Goal: Navigation & Orientation: Find specific page/section

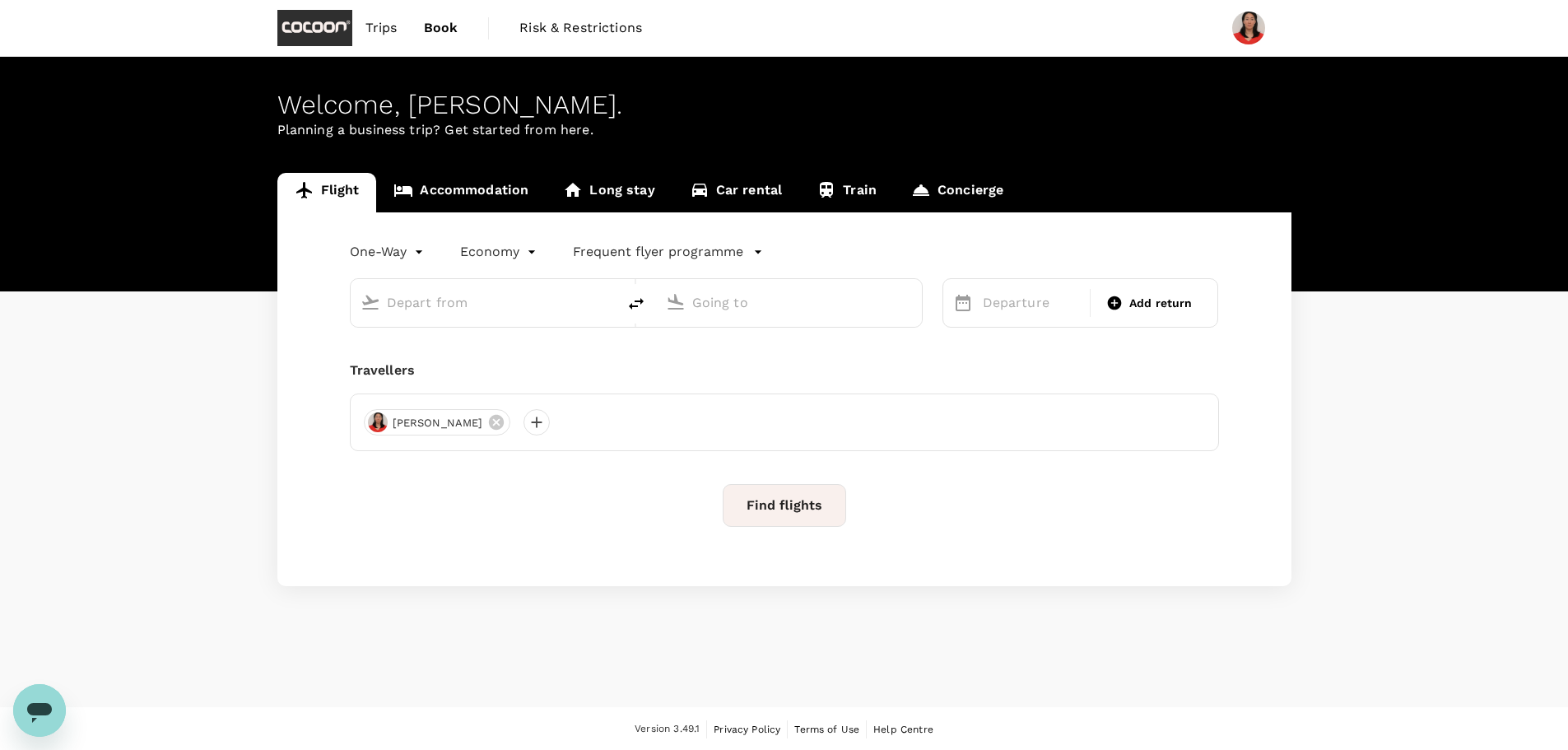
click at [835, 201] on link "Train" at bounding box center [846, 193] width 95 height 39
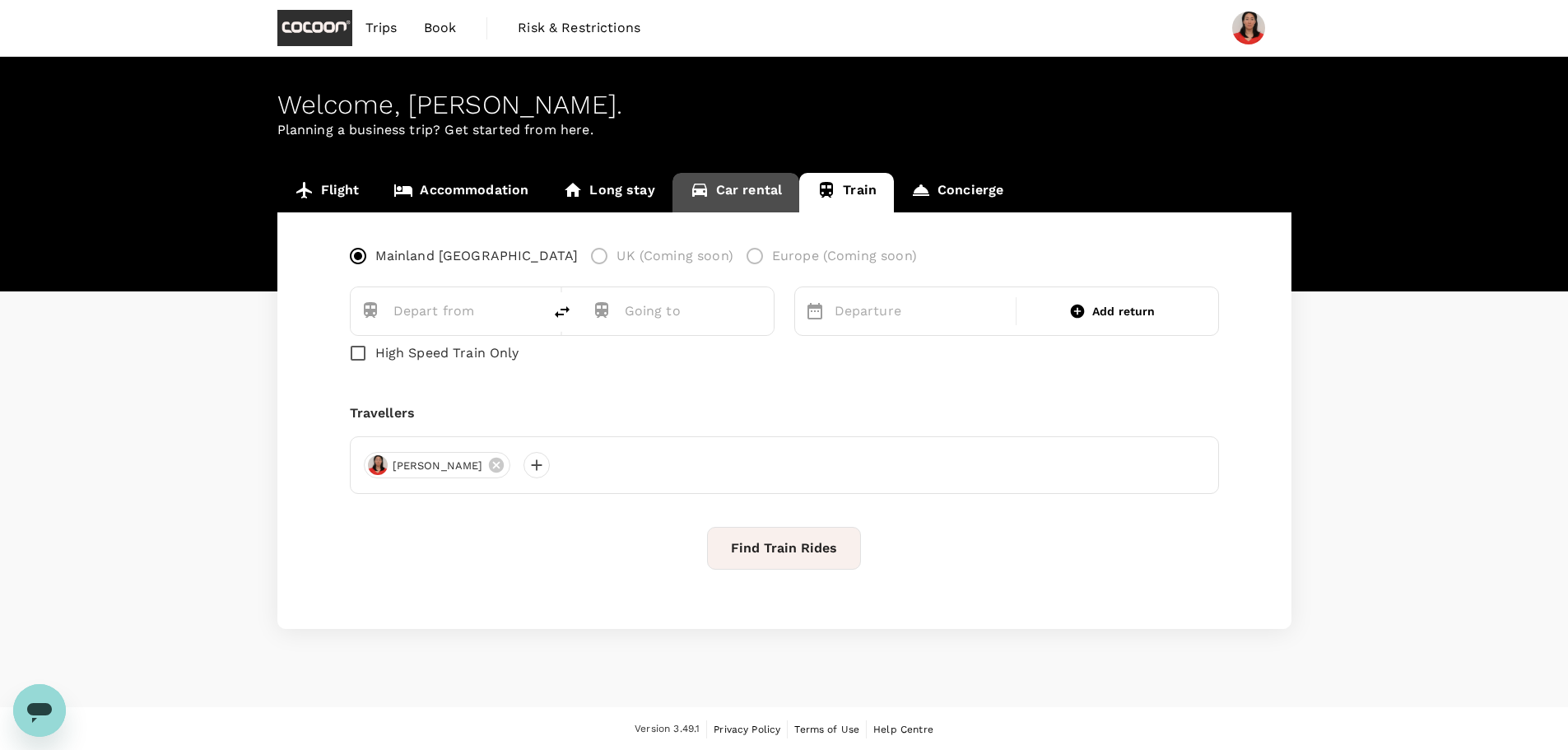
click at [715, 201] on link "Car rental" at bounding box center [736, 193] width 127 height 39
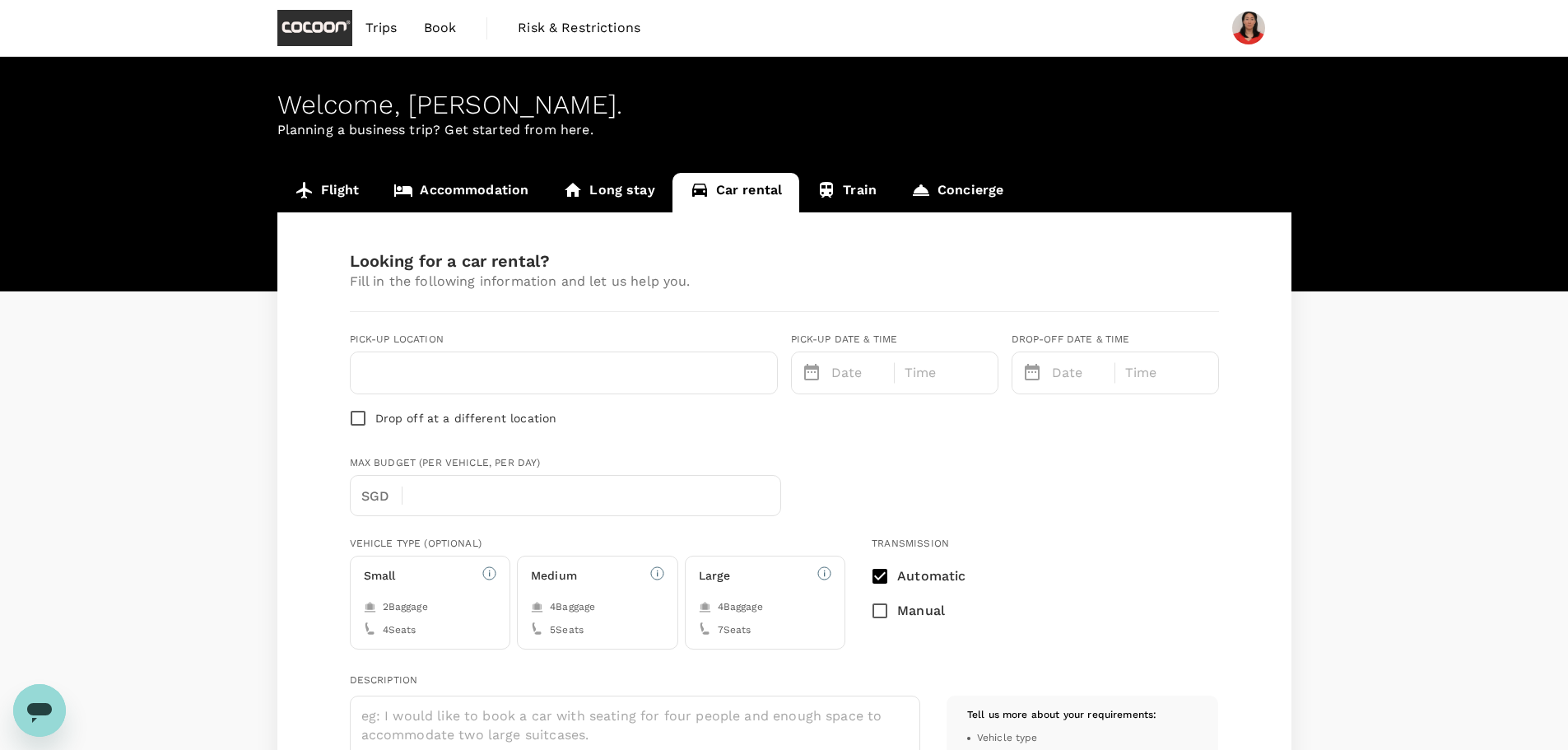
click at [601, 196] on link "Long stay" at bounding box center [609, 193] width 126 height 39
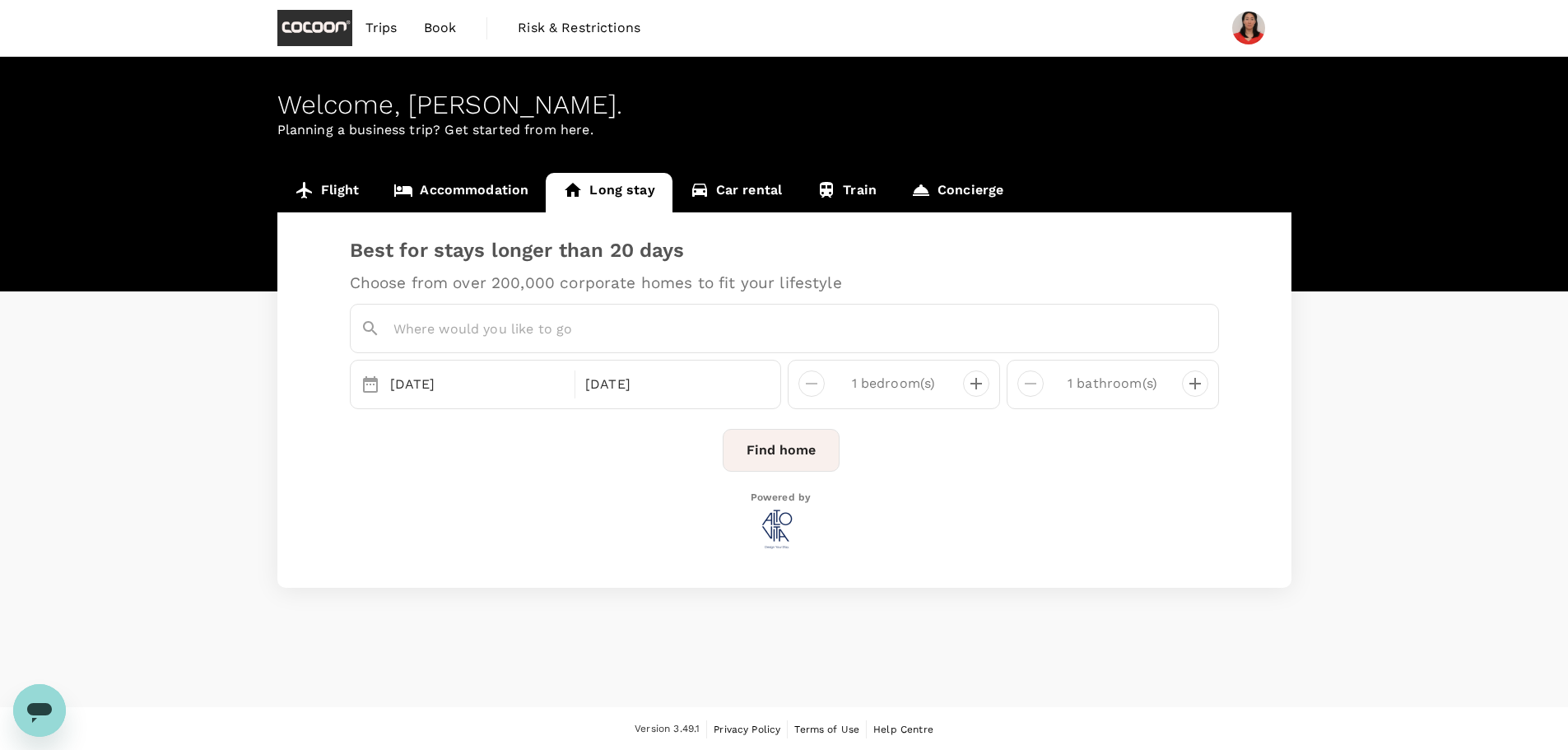
click at [337, 199] on link "Flight" at bounding box center [326, 193] width 100 height 39
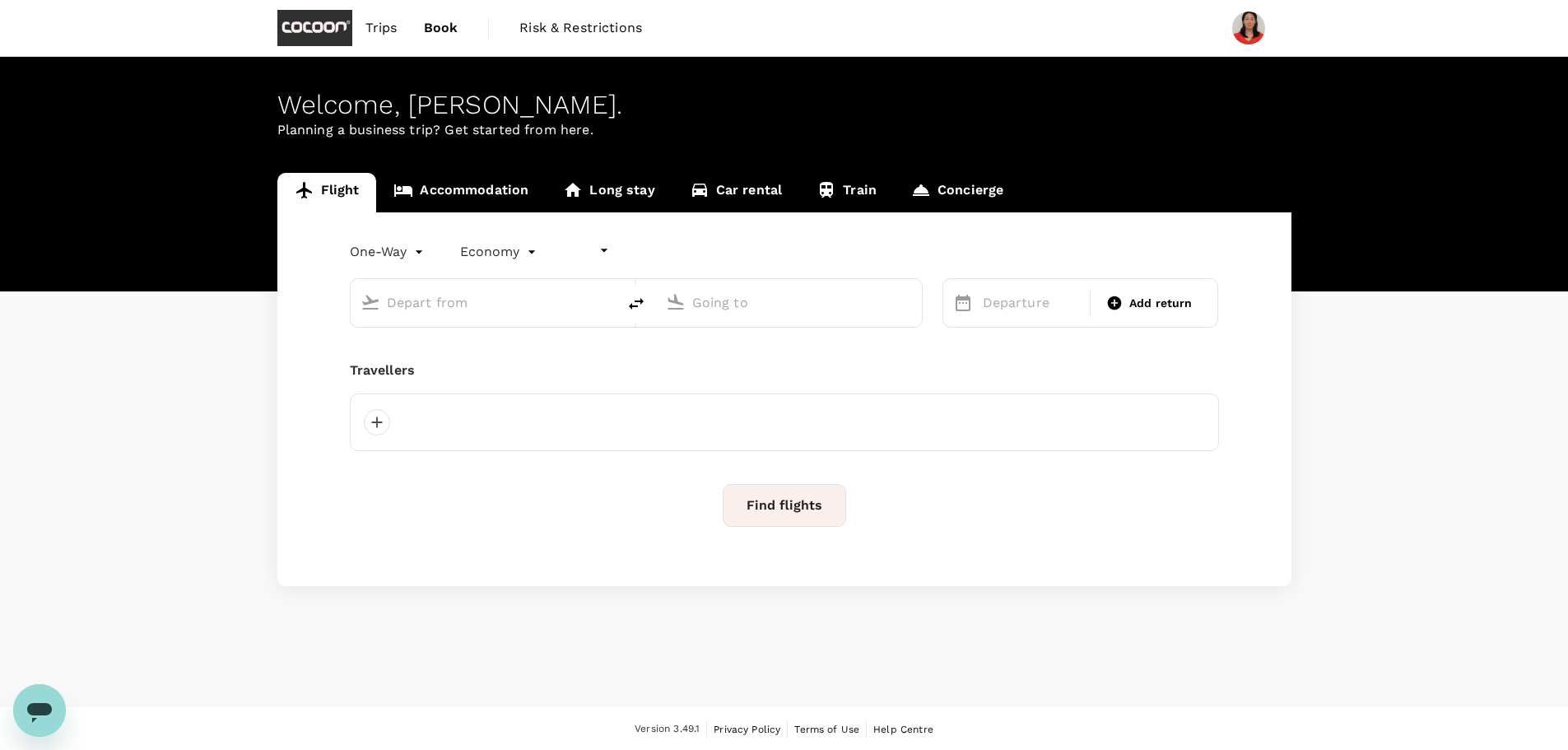
type input "undefined, undefined (any)"
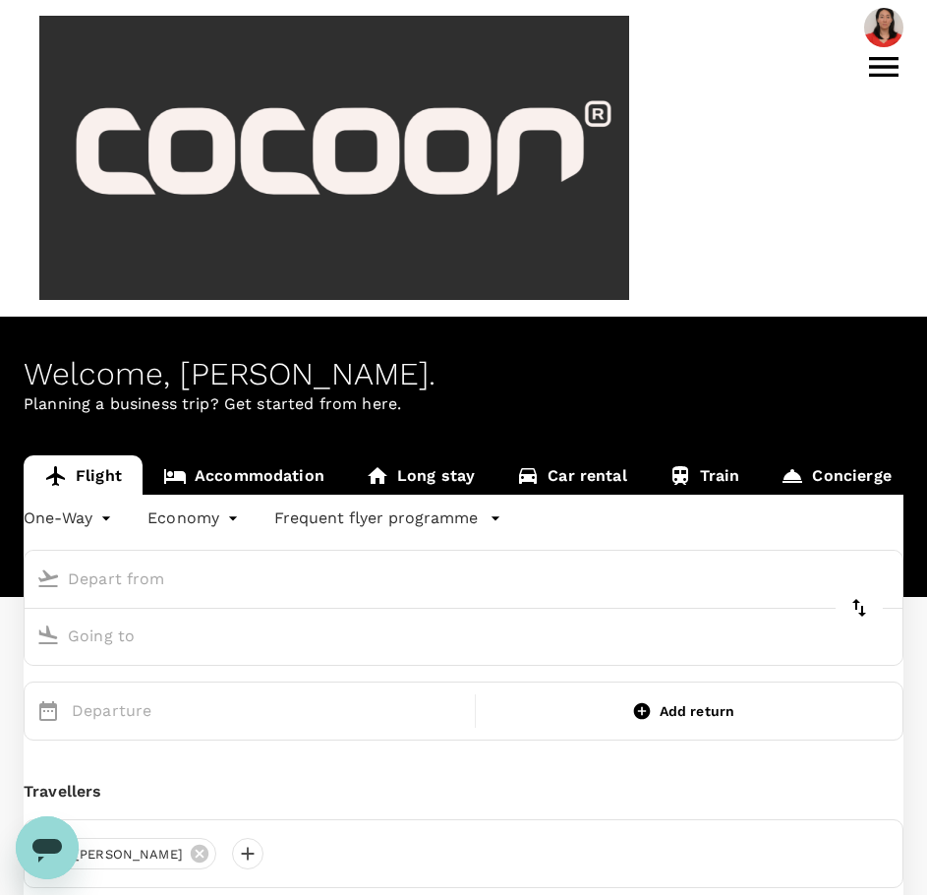
click at [864, 19] on img at bounding box center [883, 27] width 39 height 39
click at [864, 28] on img at bounding box center [883, 27] width 39 height 39
click at [894, 57] on icon at bounding box center [884, 67] width 30 height 20
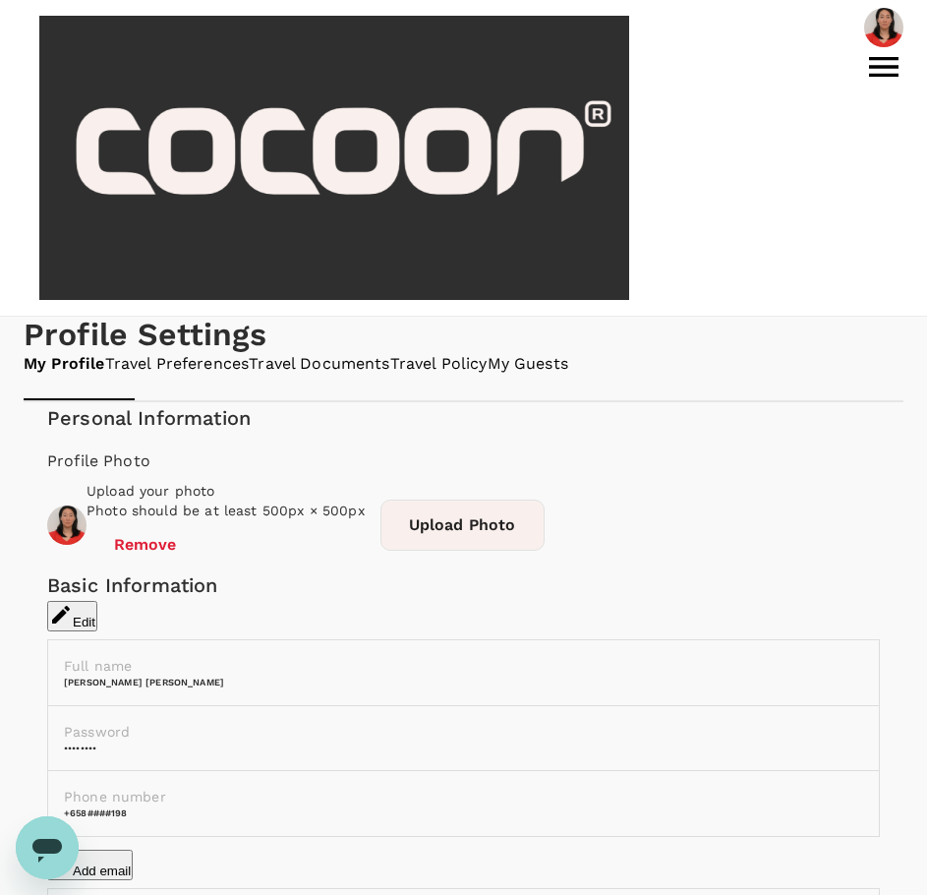
click at [218, 353] on link "Travel Preferences" at bounding box center [177, 364] width 145 height 23
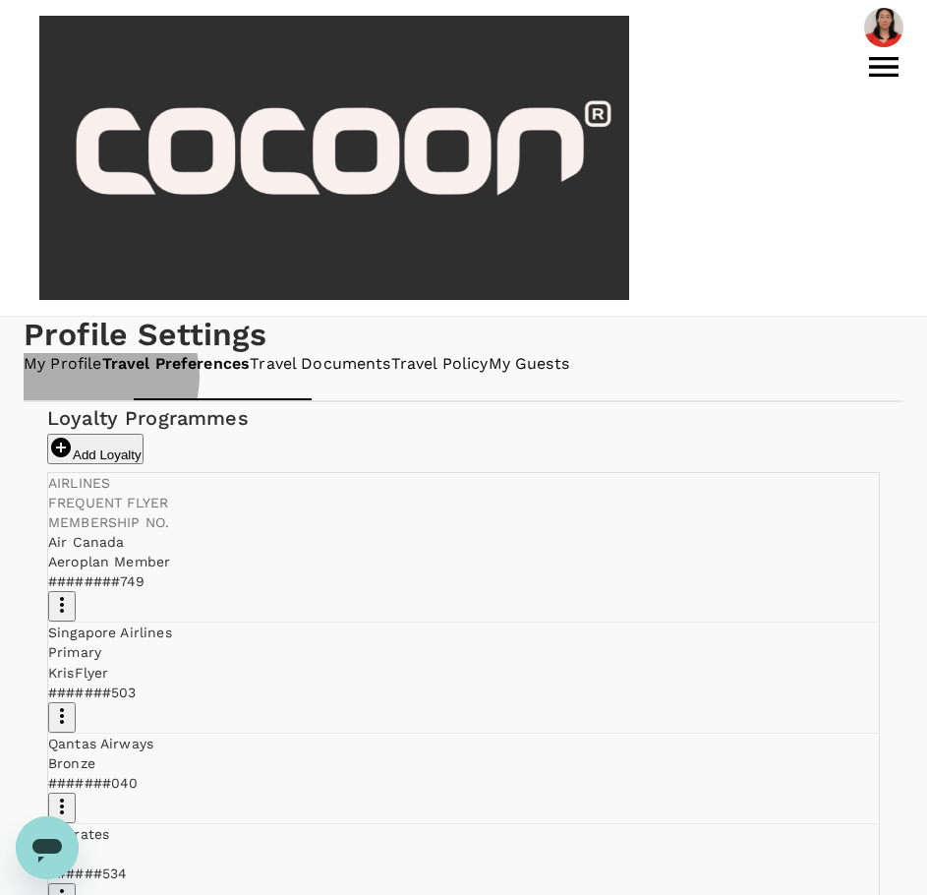
click at [383, 353] on link "Travel Documents" at bounding box center [320, 364] width 141 height 23
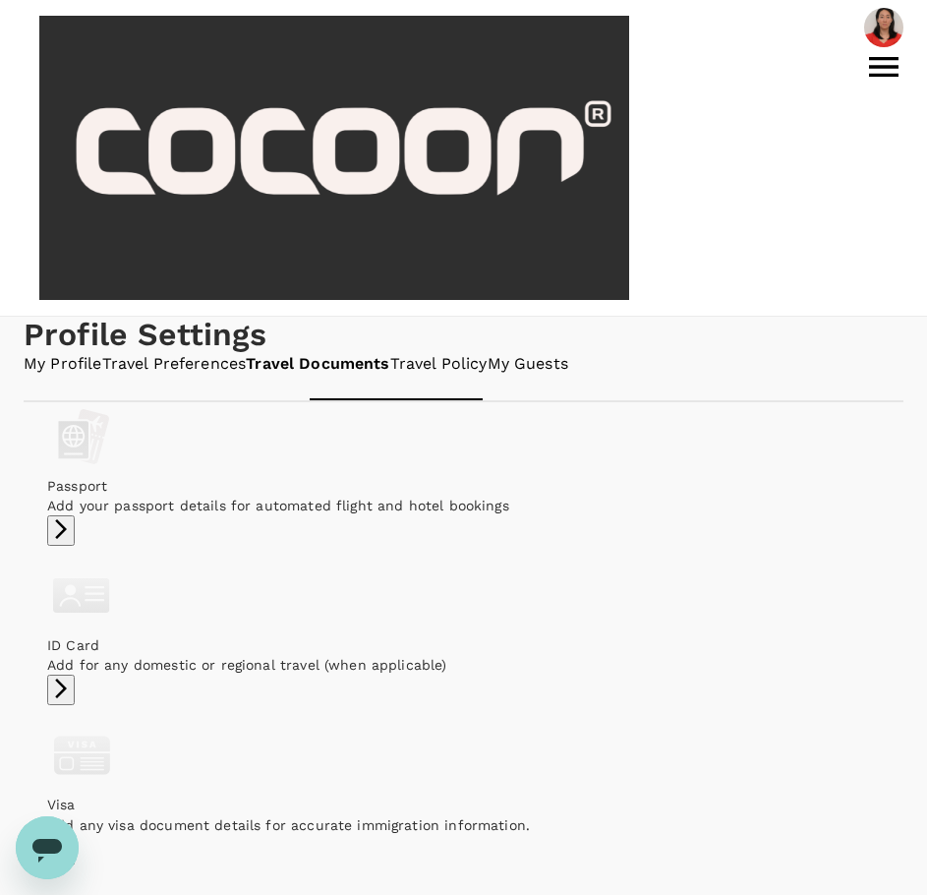
click at [488, 353] on link "Travel Policy" at bounding box center [438, 364] width 97 height 23
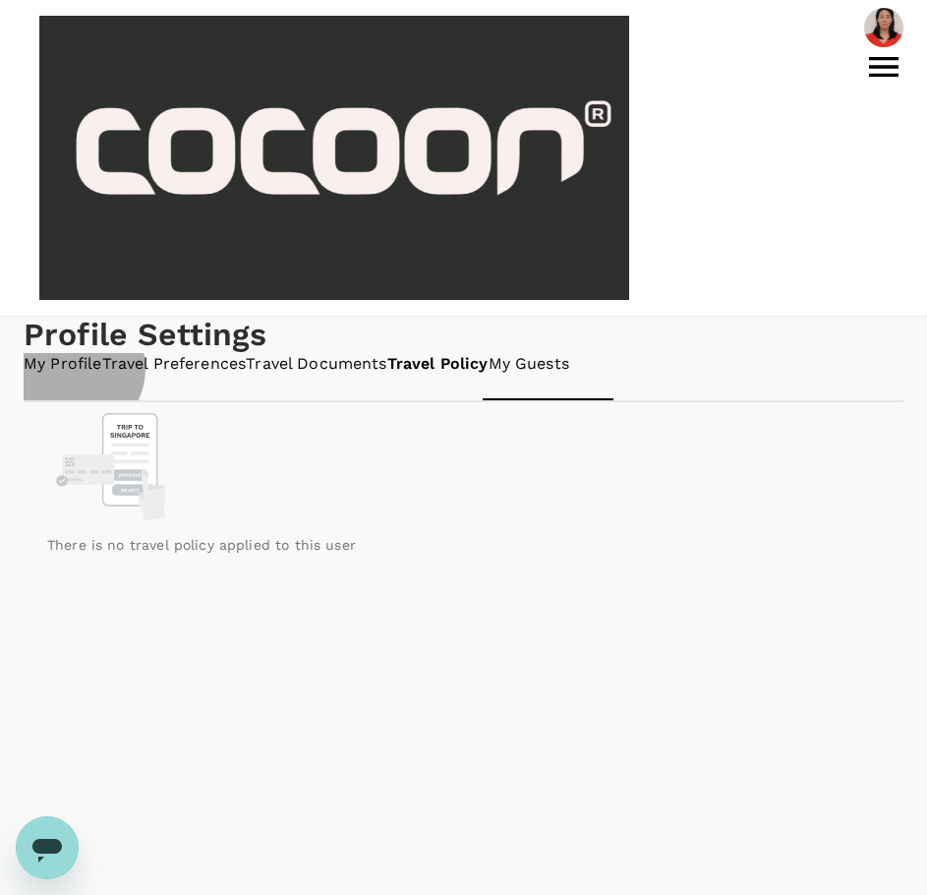
click at [569, 353] on link "My Guests" at bounding box center [529, 364] width 81 height 23
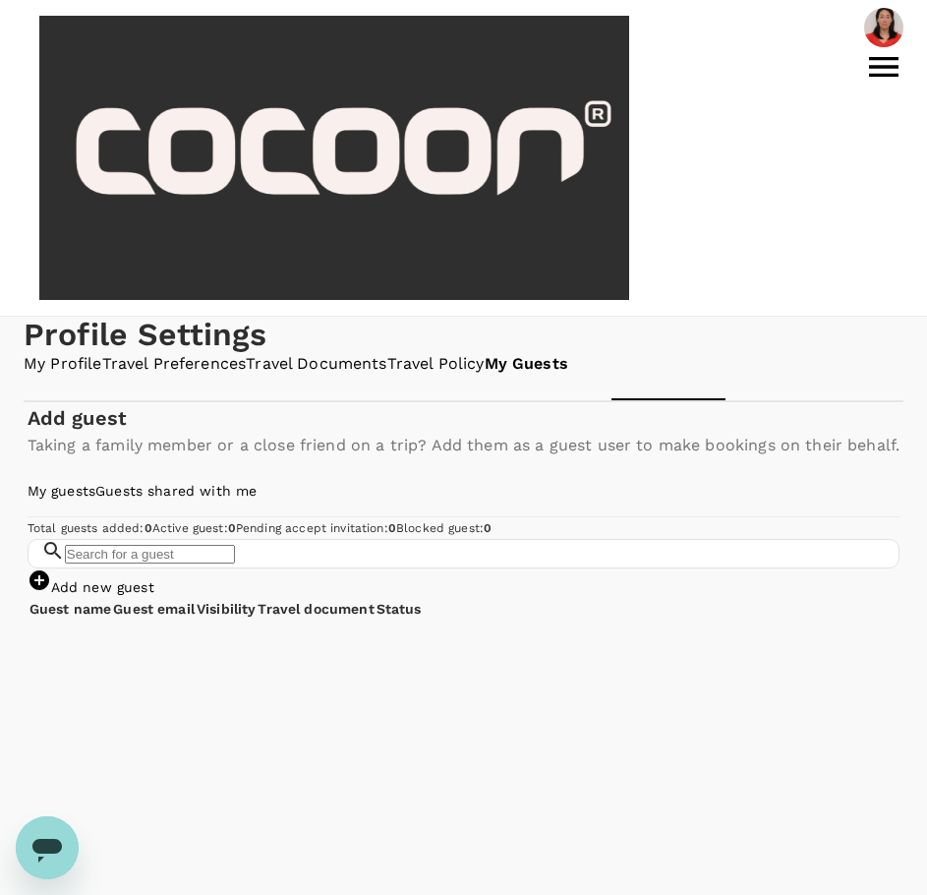
click at [82, 353] on link "My Profile" at bounding box center [63, 364] width 79 height 23
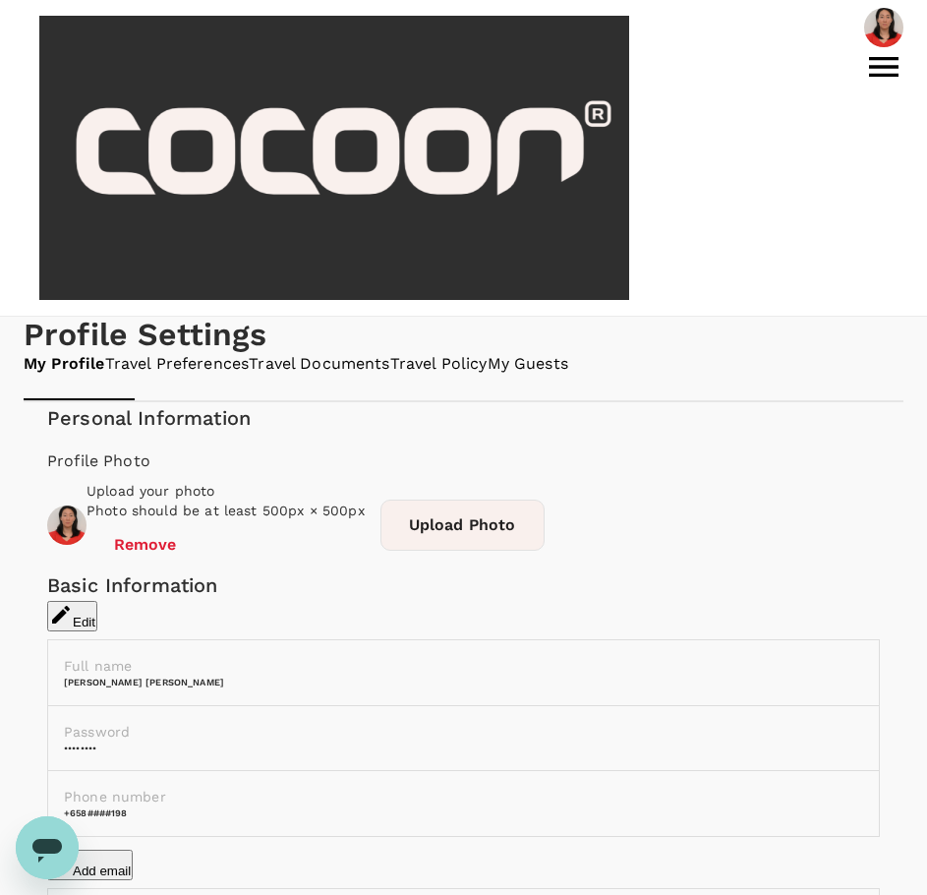
click at [879, 47] on icon at bounding box center [883, 66] width 39 height 39
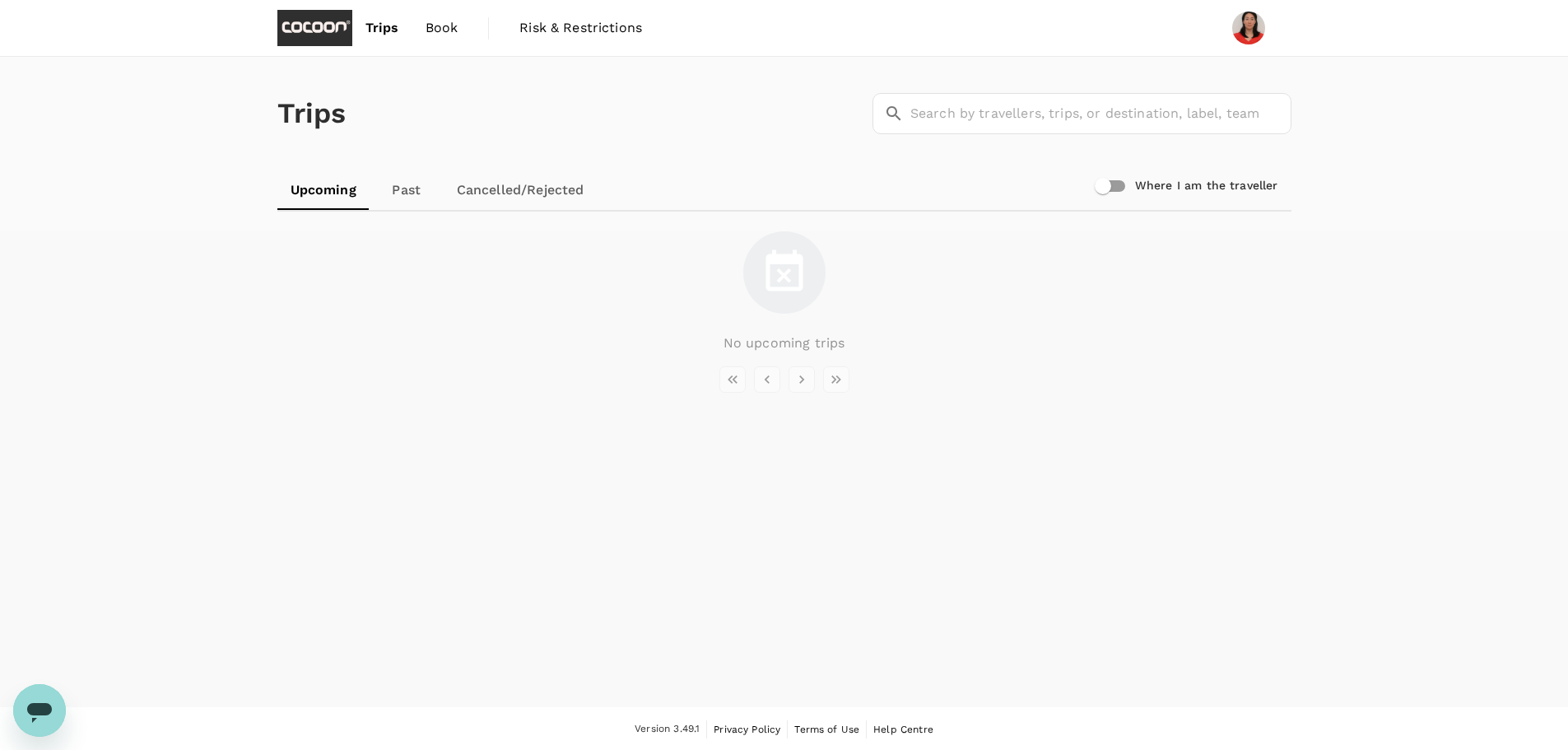
click at [451, 25] on span "Book" at bounding box center [441, 28] width 33 height 20
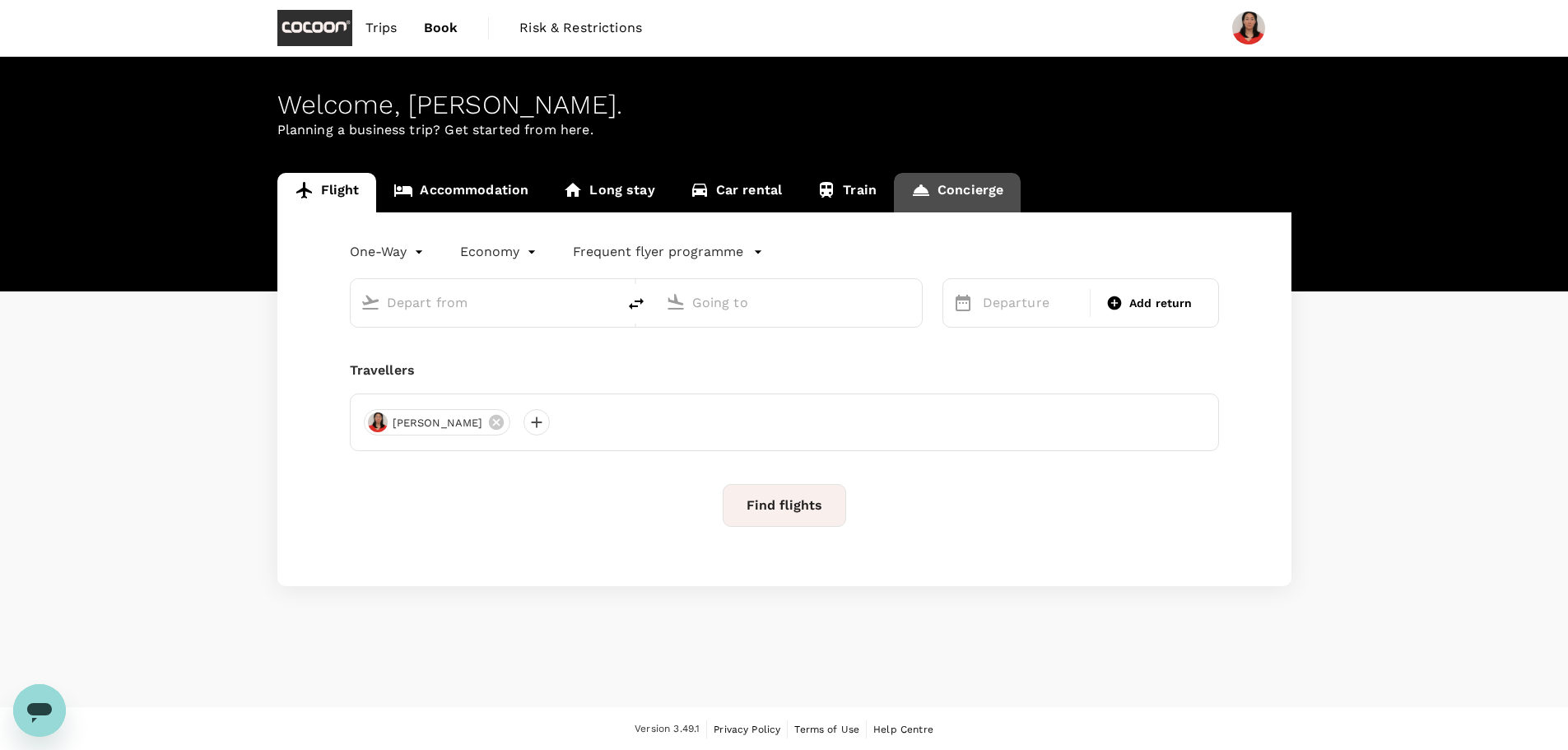
click at [941, 180] on link "Concierge" at bounding box center [957, 193] width 126 height 39
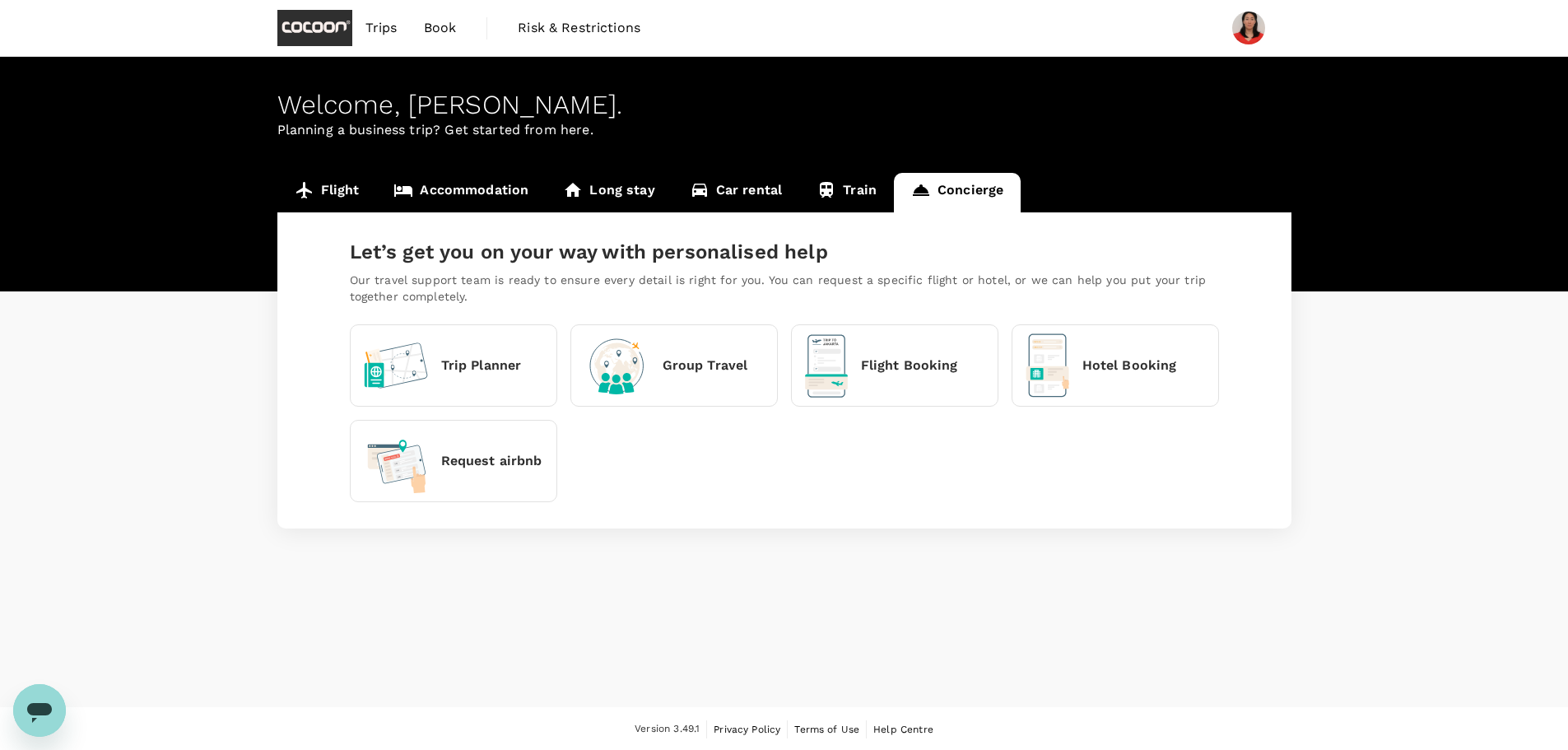
click at [1115, 372] on p "Hotel Booking" at bounding box center [1129, 366] width 95 height 20
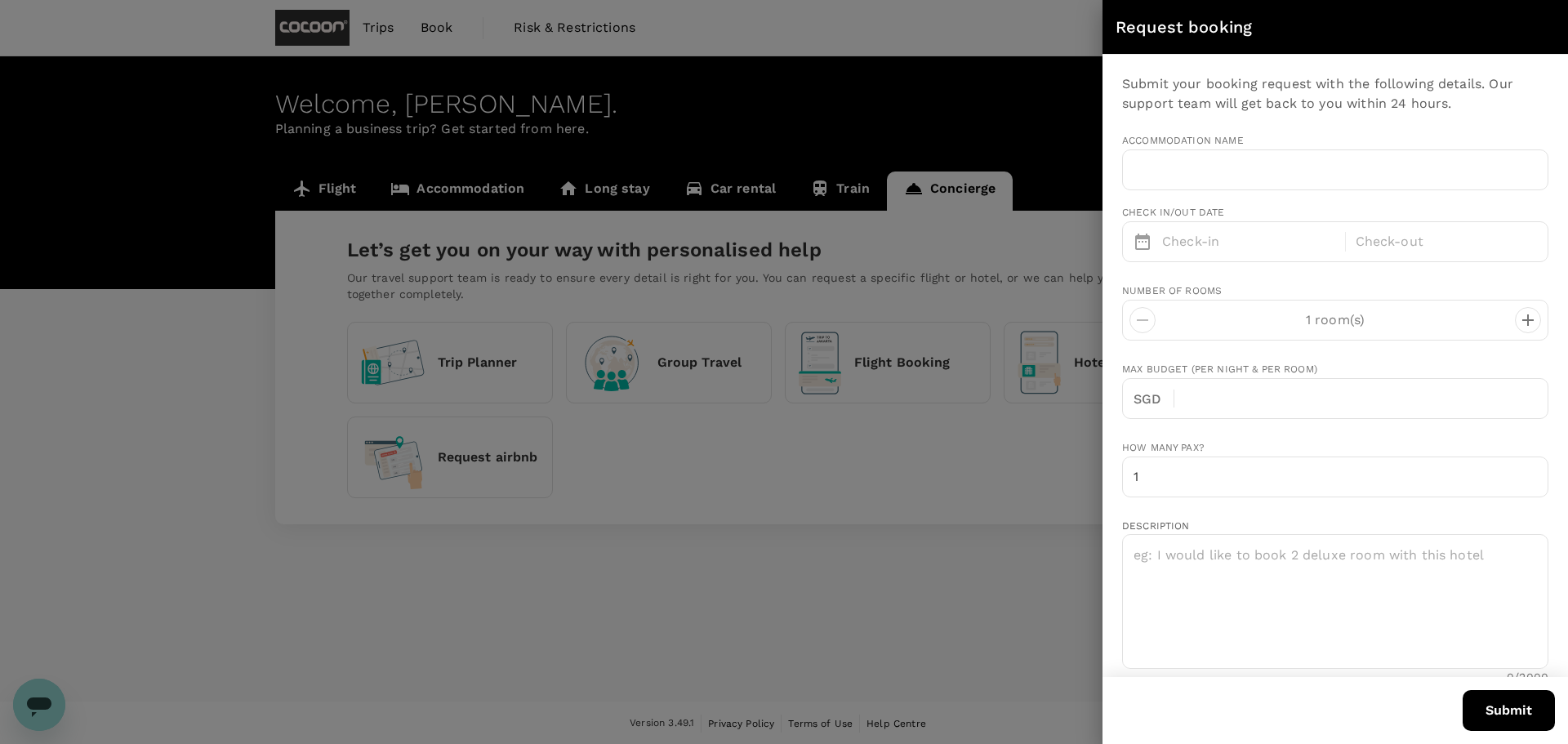
type input "[PERSON_NAME][EMAIL_ADDRESS][DOMAIN_NAME]"
type input "65"
type input "87630198"
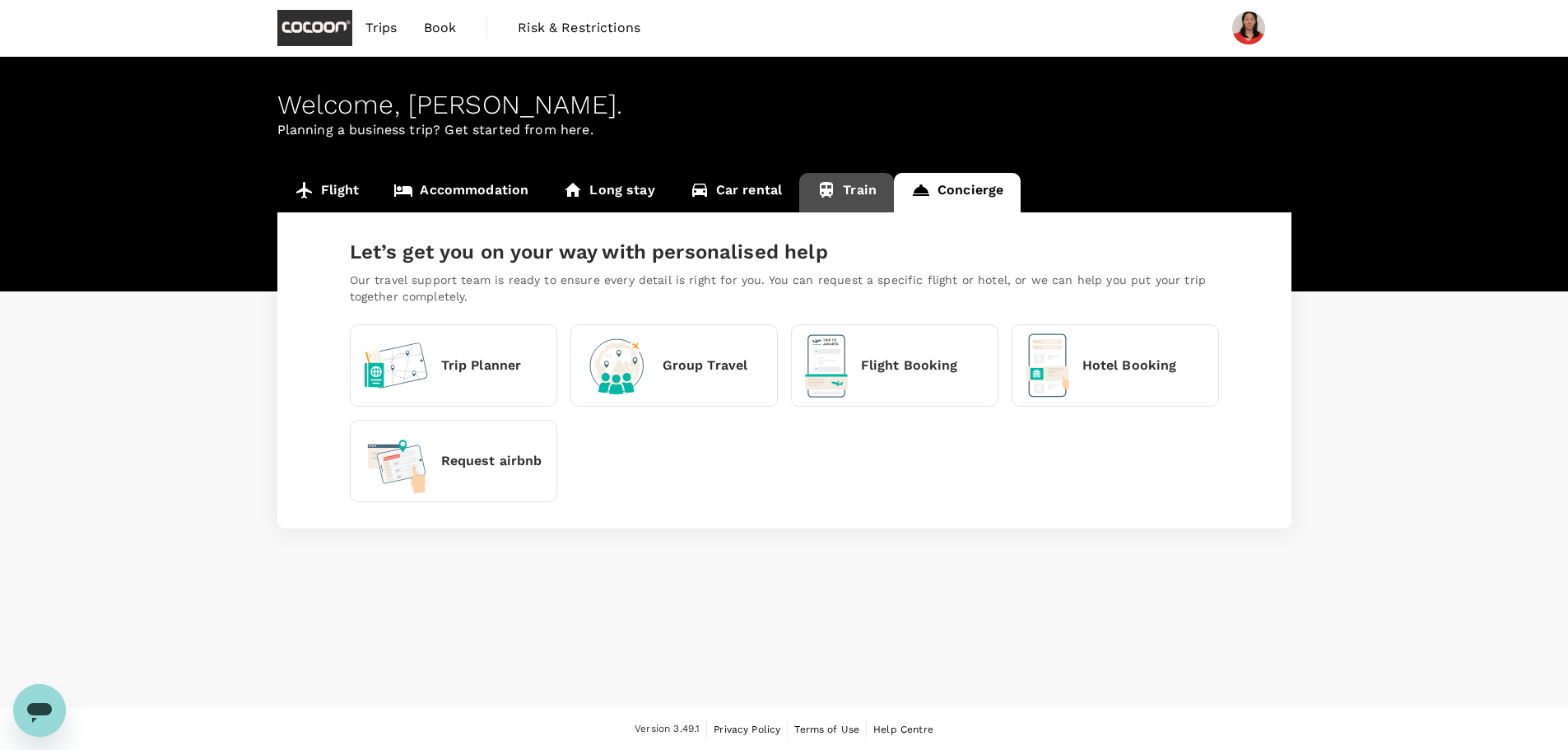
click at [820, 189] on icon at bounding box center [827, 189] width 13 height 16
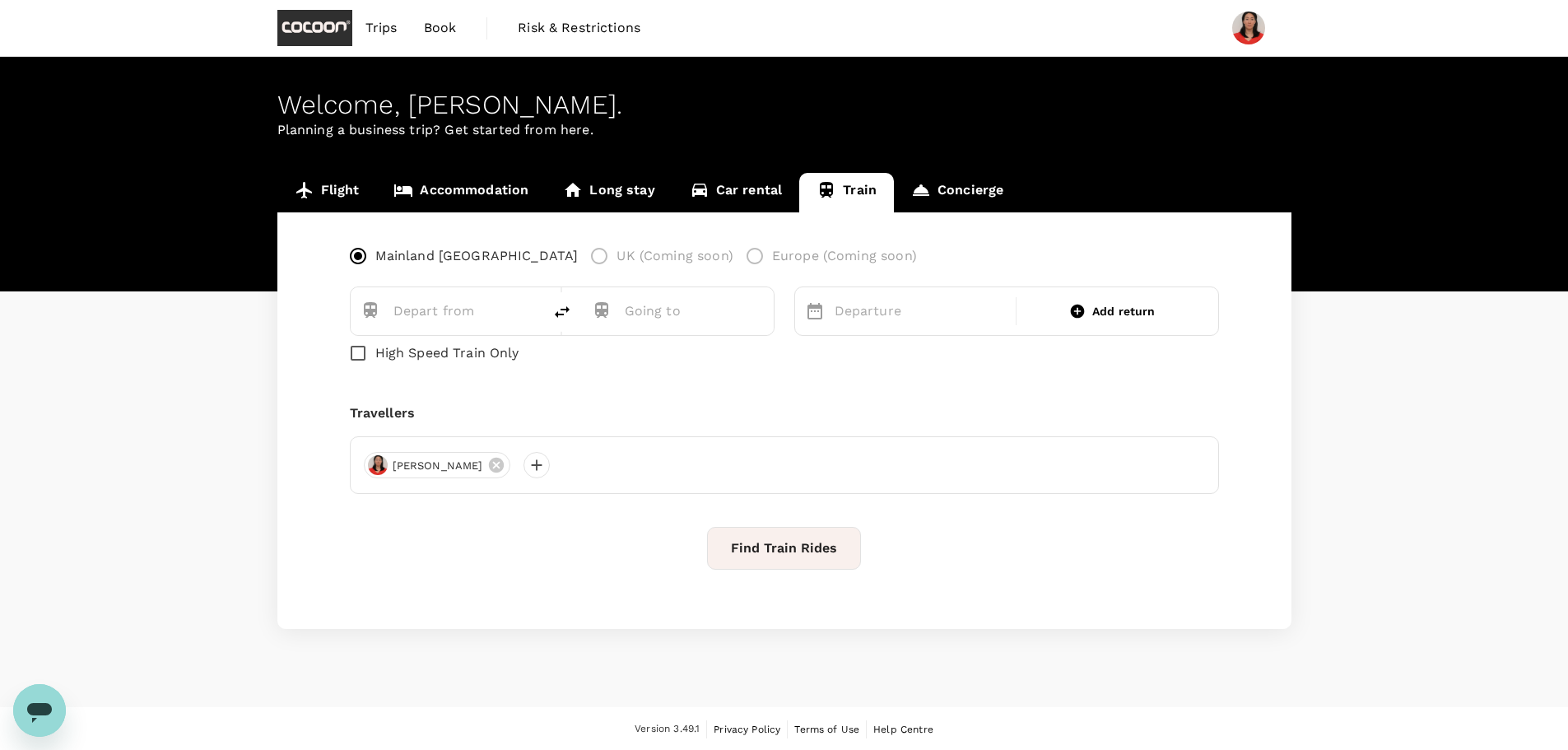
click at [749, 172] on div "Welcome , [PERSON_NAME] . Planning a business trip? Get started from here." at bounding box center [784, 174] width 1568 height 234
click at [751, 186] on link "Car rental" at bounding box center [736, 193] width 127 height 39
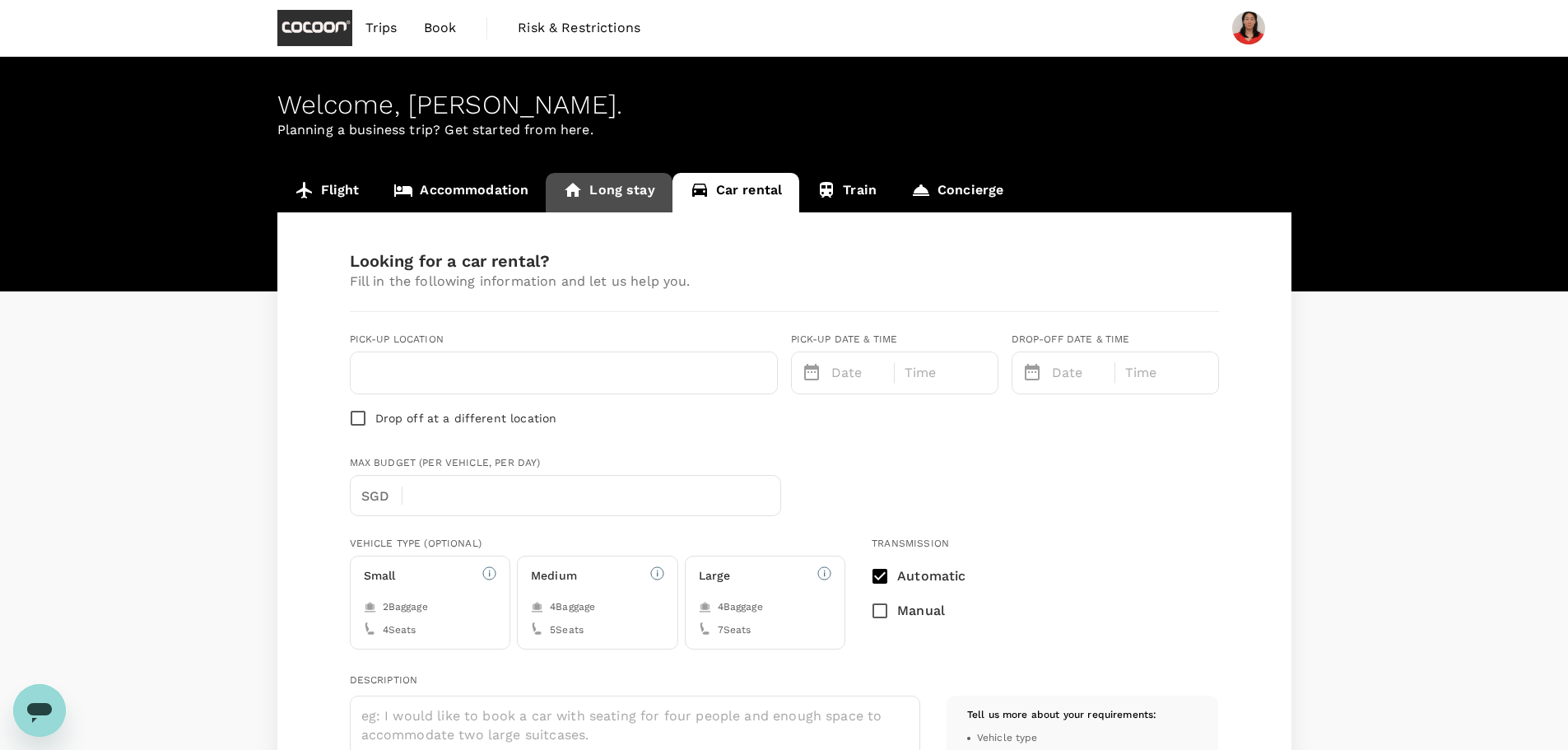
click at [645, 188] on link "Long stay" at bounding box center [609, 193] width 126 height 39
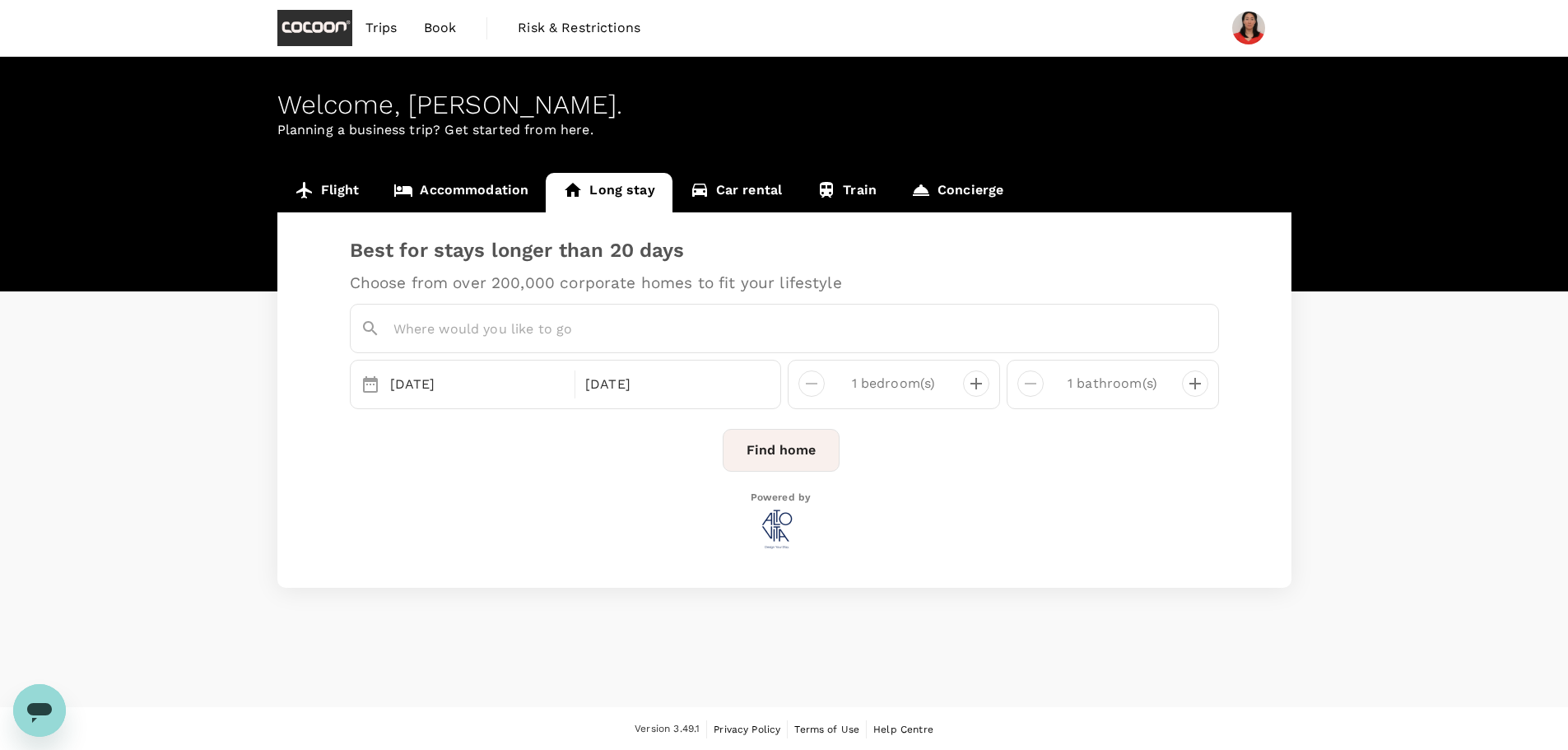
click at [142, 498] on div "Flight Accommodation Long stay Car rental Train Concierge Best for stays longer…" at bounding box center [784, 381] width 1568 height 415
